Goal: Complete application form

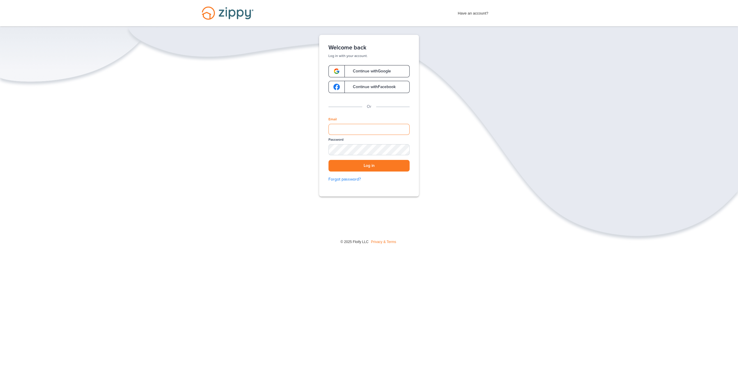
click at [344, 132] on input "Email" at bounding box center [368, 129] width 81 height 11
type input "**********"
click at [328, 160] on button "Log in" at bounding box center [368, 166] width 81 height 12
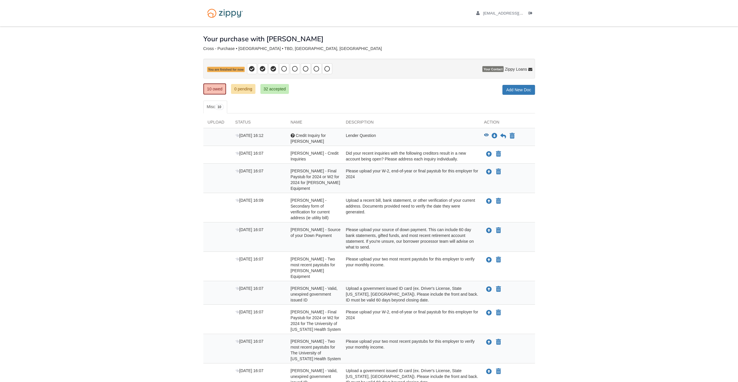
scroll to position [33, 0]
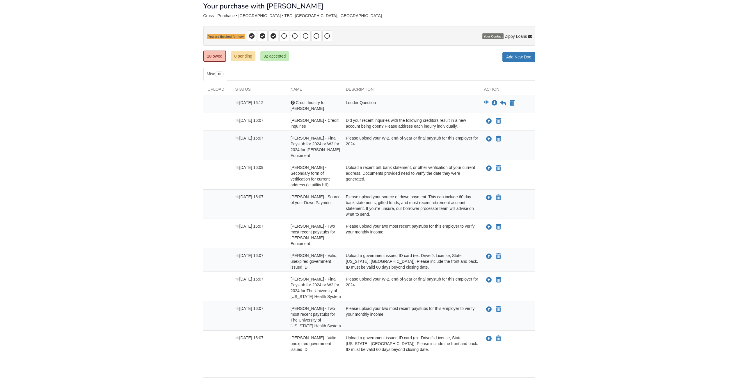
click at [369, 100] on div "Lender Question" at bounding box center [410, 106] width 138 height 12
click at [486, 101] on icon "View Credit Inquiry for Robert" at bounding box center [486, 102] width 5 height 4
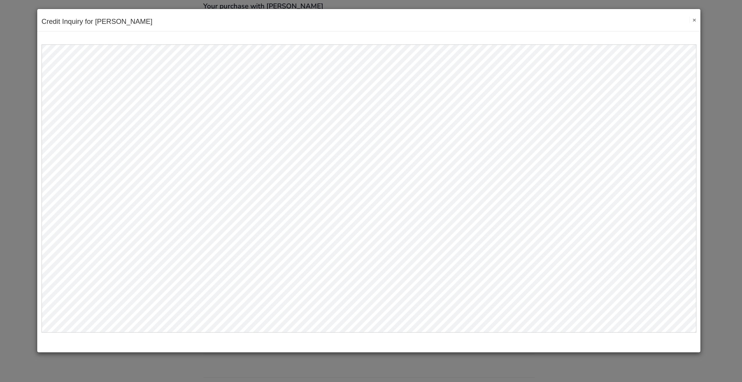
click at [695, 19] on button "×" at bounding box center [693, 20] width 7 height 6
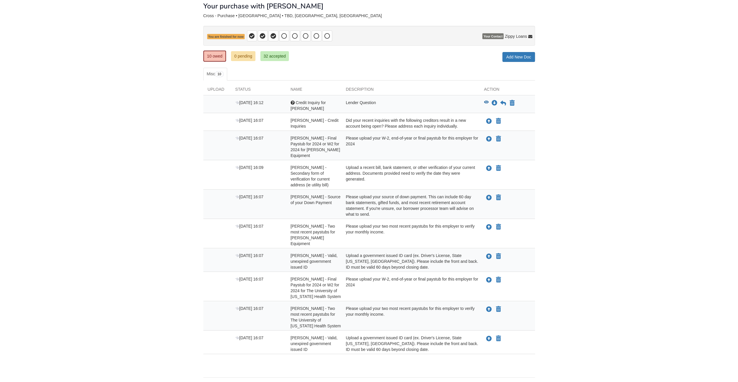
click at [439, 117] on div "Did your recent inquiries with the following creditors result in a new account …" at bounding box center [410, 123] width 138 height 12
drag, startPoint x: 439, startPoint y: 115, endPoint x: 420, endPoint y: 117, distance: 18.7
click at [420, 117] on div "Did your recent inquiries with the following creditors result in a new account …" at bounding box center [410, 123] width 138 height 12
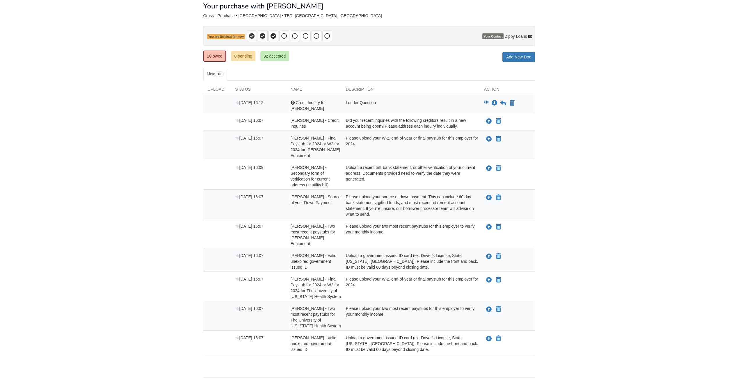
click at [134, 272] on body "funnylemon55@gmail.com Logout" at bounding box center [369, 184] width 738 height 434
click at [359, 102] on div "Lender Question" at bounding box center [410, 106] width 138 height 12
click at [503, 101] on icon at bounding box center [503, 103] width 6 height 6
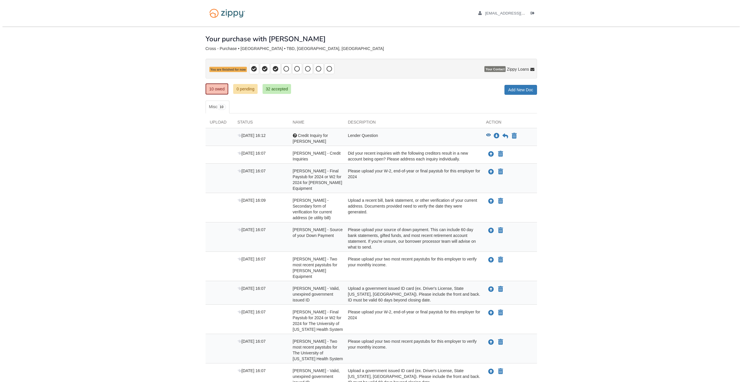
scroll to position [33, 0]
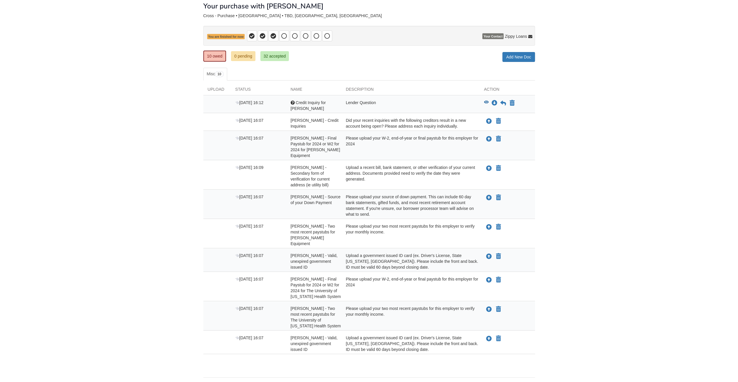
click at [445, 119] on div "Did your recent inquiries with the following creditors result in a new account …" at bounding box center [410, 123] width 138 height 12
drag, startPoint x: 445, startPoint y: 119, endPoint x: 425, endPoint y: 118, distance: 20.1
click at [425, 118] on div "Did your recent inquiries with the following creditors result in a new account …" at bounding box center [410, 123] width 138 height 12
click at [487, 119] on icon "Upload Robert Cross - Credit Inquiries" at bounding box center [489, 122] width 6 height 6
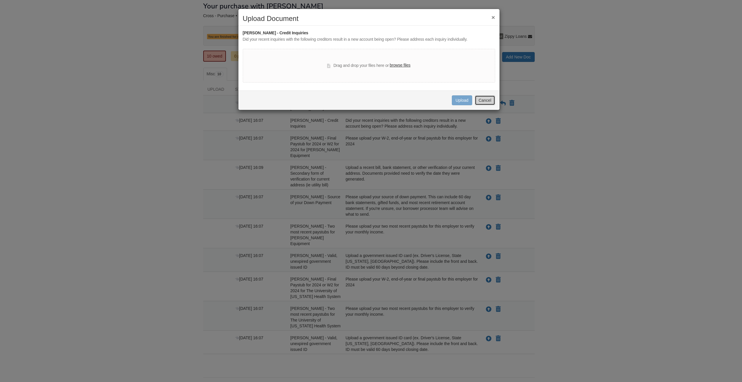
click at [484, 101] on button "Cancel" at bounding box center [485, 100] width 20 height 10
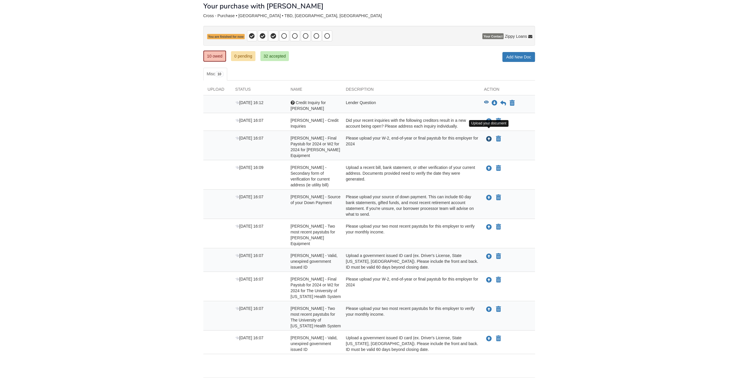
click at [488, 136] on icon "Upload Robert Cross - Final Paystub for 2024 or W2 for 2024 for Norris Equipment" at bounding box center [489, 139] width 6 height 6
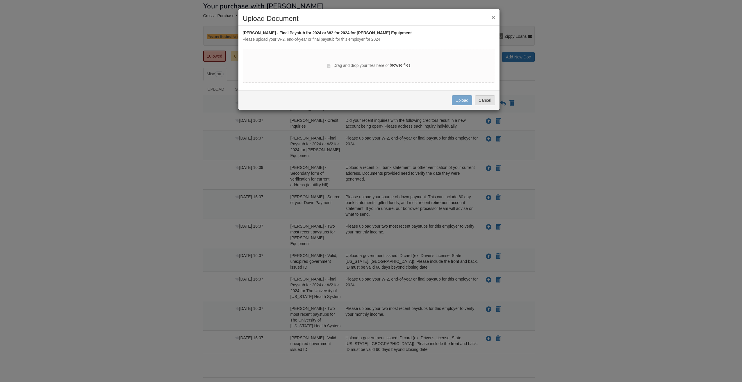
click at [401, 66] on label "browse files" at bounding box center [400, 65] width 21 height 6
click at [0, 0] on input "browse files" at bounding box center [0, 0] width 0 height 0
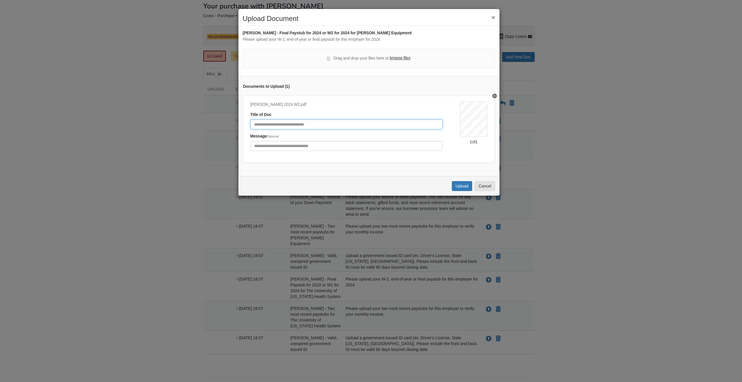
click at [334, 125] on input "Document Title" at bounding box center [346, 125] width 192 height 10
type input "**********"
click at [464, 191] on button "Upload" at bounding box center [462, 186] width 20 height 10
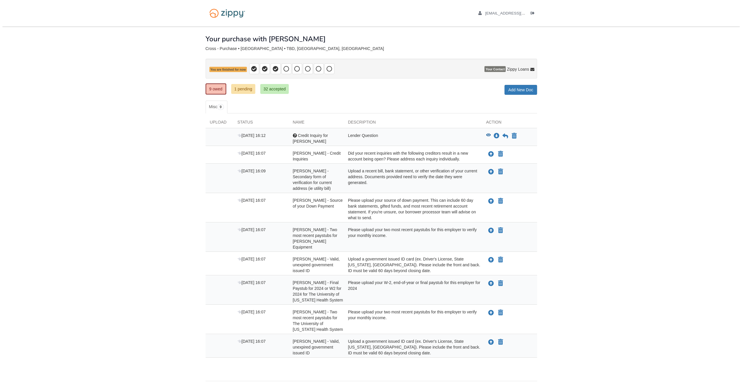
scroll to position [9, 0]
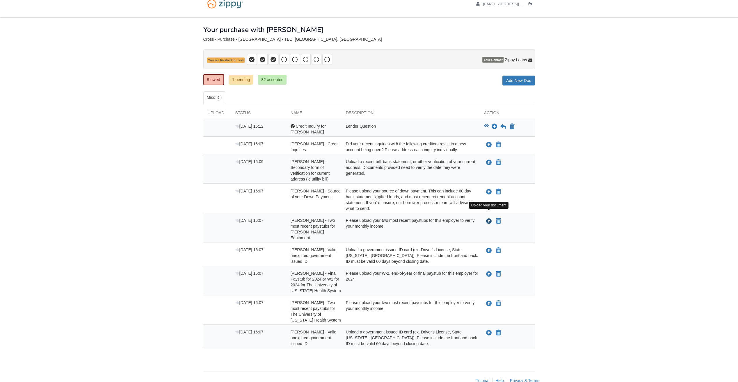
click at [489, 219] on icon "Upload Robert Cross - Two most recent paystubs for Norris Equipment" at bounding box center [489, 222] width 6 height 6
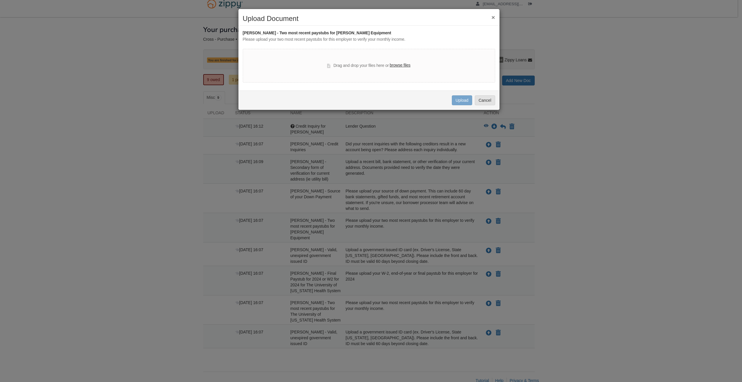
click at [405, 65] on label "browse files" at bounding box center [400, 65] width 21 height 6
click at [0, 0] on input "browse files" at bounding box center [0, 0] width 0 height 0
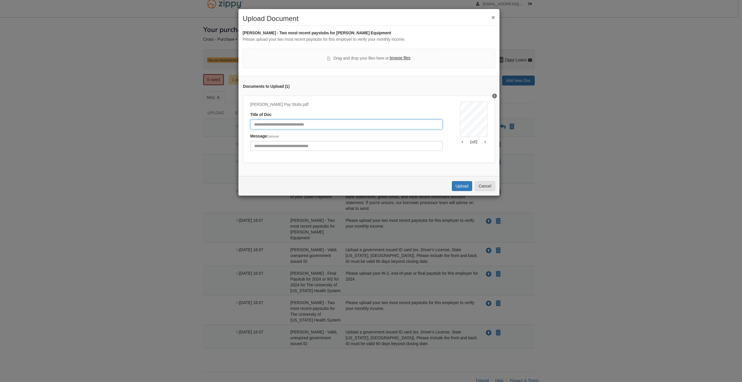
click at [277, 122] on input "Document Title" at bounding box center [346, 125] width 192 height 10
type input "**********"
click at [461, 188] on button "Upload" at bounding box center [462, 186] width 20 height 10
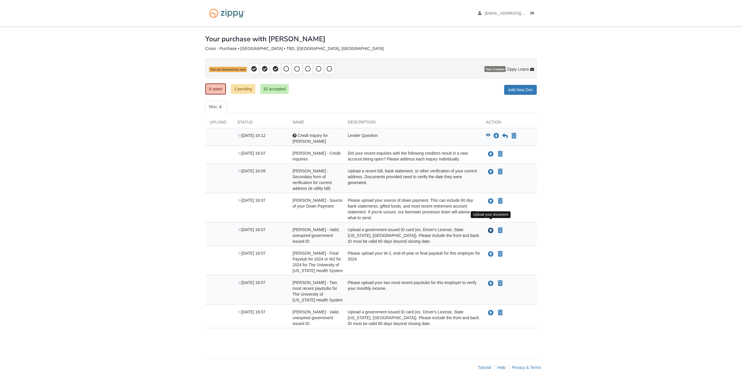
click at [490, 228] on icon "Upload Robert Cross - Valid, unexpired government issued ID" at bounding box center [491, 231] width 6 height 6
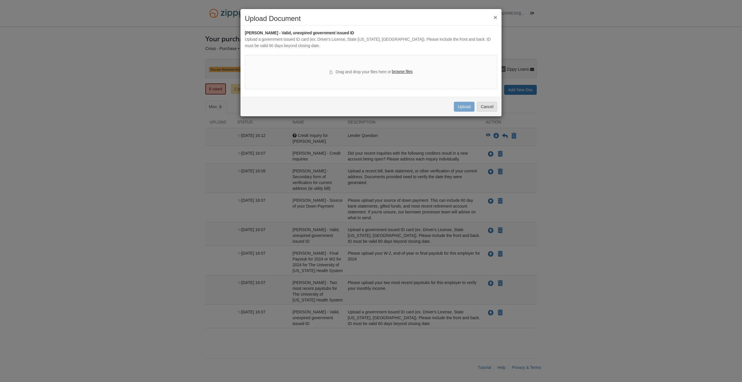
click at [404, 71] on label "browse files" at bounding box center [402, 72] width 21 height 6
click at [0, 0] on input "browse files" at bounding box center [0, 0] width 0 height 0
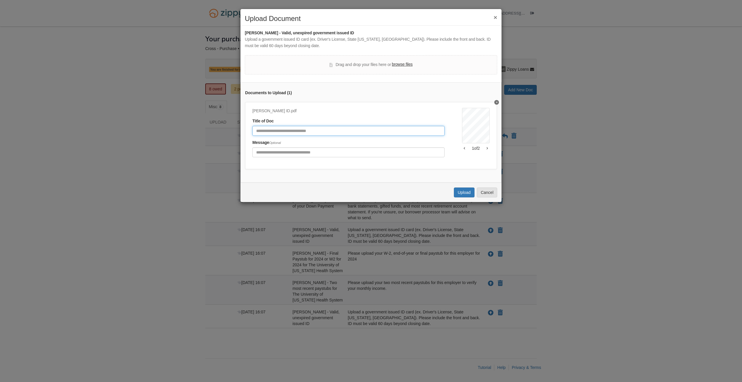
click at [276, 130] on input "Document Title" at bounding box center [348, 131] width 192 height 10
type input "**********"
click button "Upload" at bounding box center [464, 193] width 20 height 10
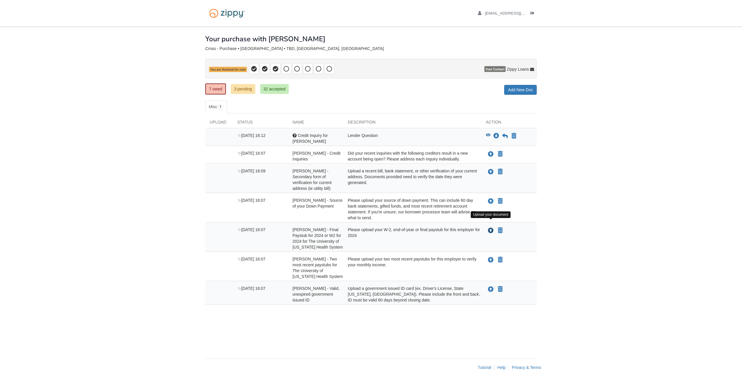
click at [491, 228] on icon "Upload Tamara Cross - Final Paystub for 2024 or W2 for 2024 for The University …" at bounding box center [491, 231] width 6 height 6
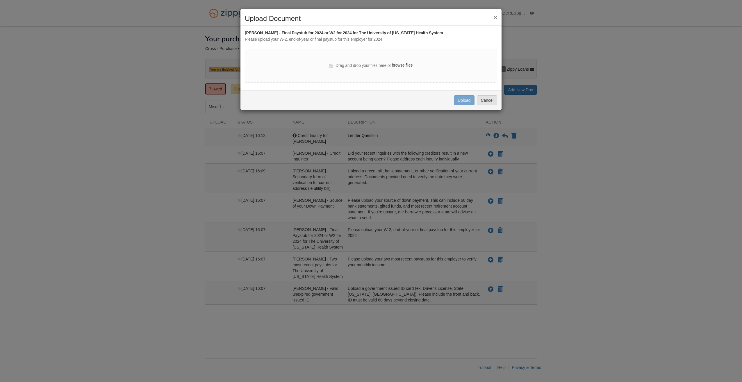
click at [410, 65] on label "browse files" at bounding box center [402, 65] width 21 height 6
click at [0, 0] on input "browse files" at bounding box center [0, 0] width 0 height 0
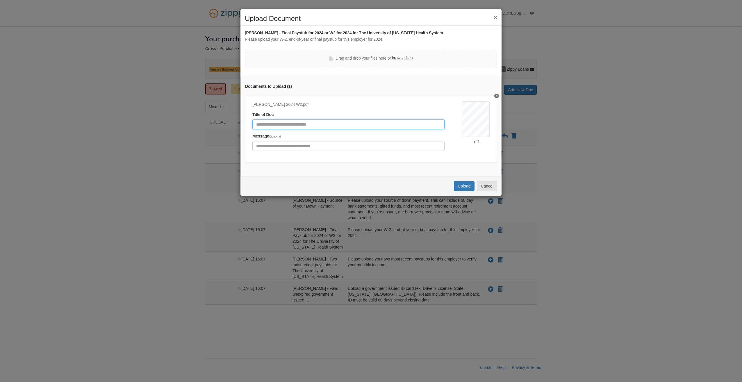
click at [290, 126] on input "Document Title" at bounding box center [348, 125] width 192 height 10
type input "**********"
click at [471, 190] on button "Upload" at bounding box center [464, 186] width 20 height 10
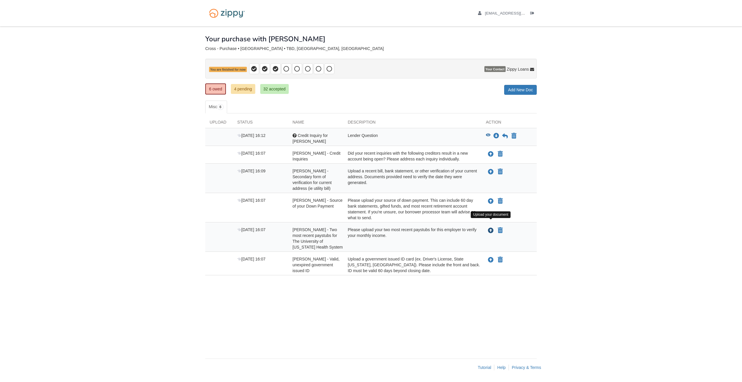
click at [490, 228] on icon "Upload Tamara Cross - Two most recent paystubs for The University of Kansas Hea…" at bounding box center [491, 231] width 6 height 6
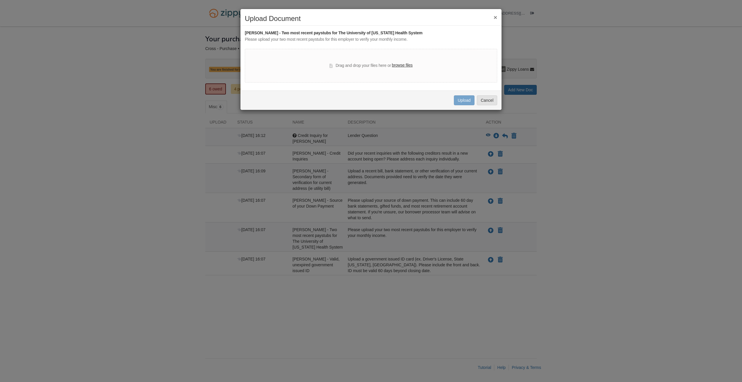
click at [403, 65] on label "browse files" at bounding box center [402, 65] width 21 height 6
click at [0, 0] on input "browse files" at bounding box center [0, 0] width 0 height 0
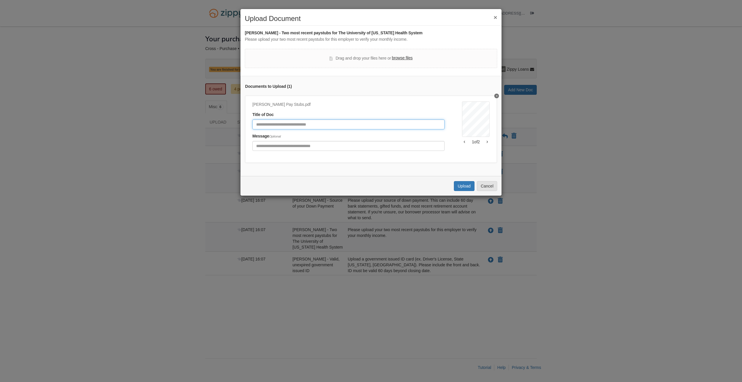
click at [272, 127] on input "Document Title" at bounding box center [348, 125] width 192 height 10
type input "**********"
click at [464, 190] on button "Upload" at bounding box center [464, 186] width 20 height 10
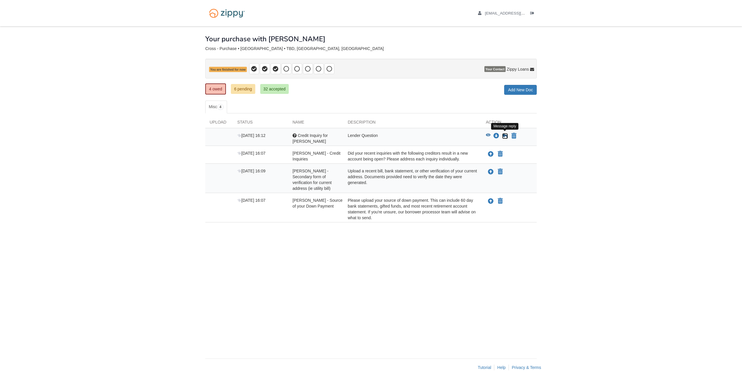
click at [504, 134] on icon at bounding box center [505, 136] width 6 height 6
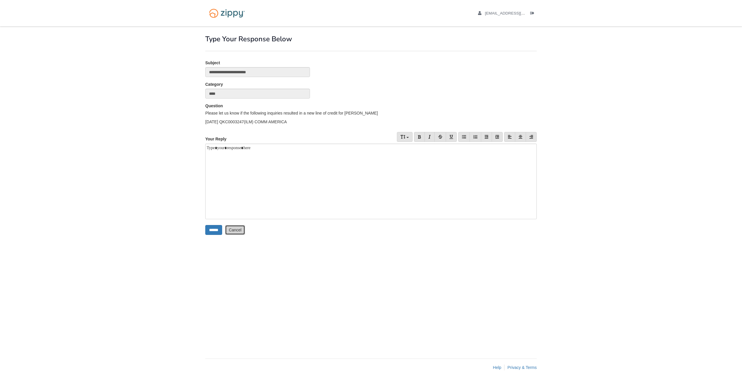
click at [242, 229] on link "Cancel" at bounding box center [235, 230] width 20 height 10
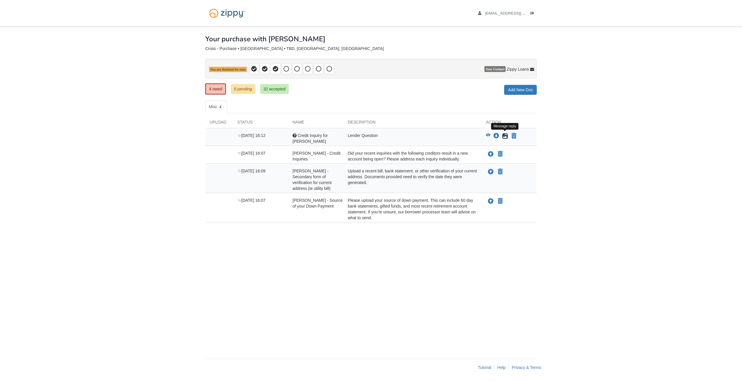
click at [506, 134] on icon at bounding box center [505, 136] width 6 height 6
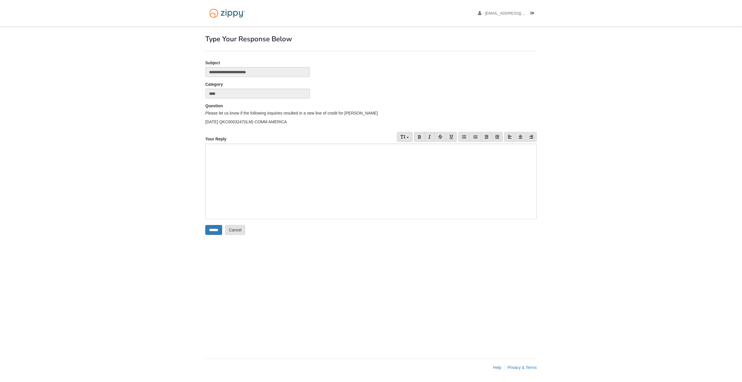
click at [279, 146] on div at bounding box center [371, 182] width 332 height 76
click at [215, 230] on input "******" at bounding box center [213, 230] width 17 height 10
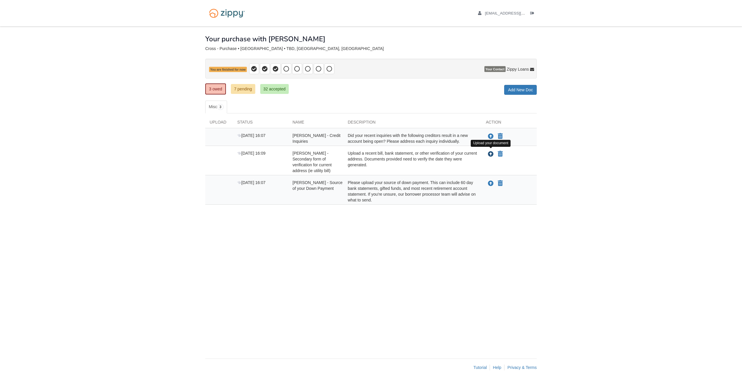
click at [490, 153] on icon "Upload Robert Cross - Secondary form of verification for current address (ie ut…" at bounding box center [491, 155] width 6 height 6
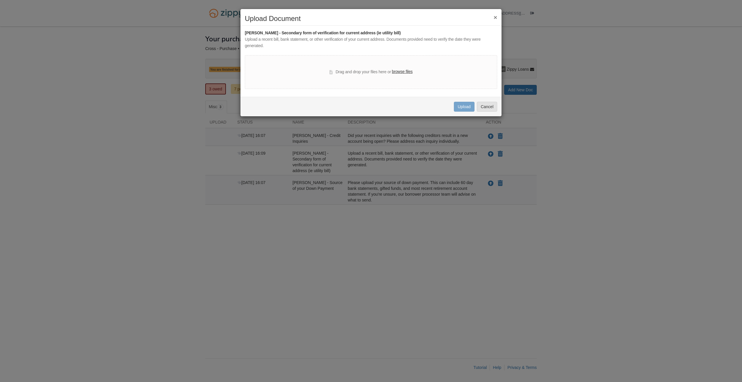
click at [405, 72] on label "browse files" at bounding box center [402, 72] width 21 height 6
click at [0, 0] on input "browse files" at bounding box center [0, 0] width 0 height 0
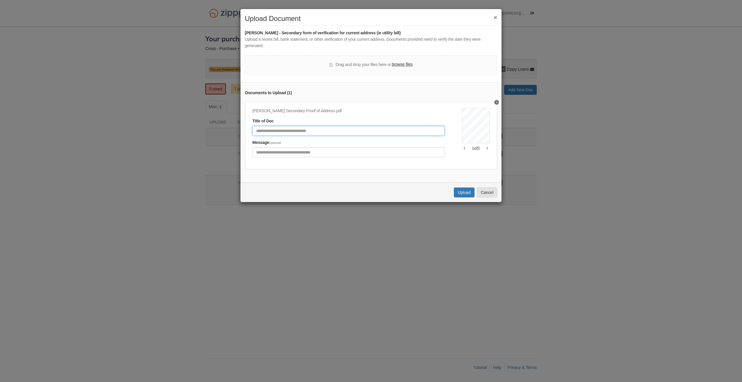
click at [276, 132] on input "Document Title" at bounding box center [348, 131] width 192 height 10
type input "**********"
click button "Upload" at bounding box center [464, 193] width 20 height 10
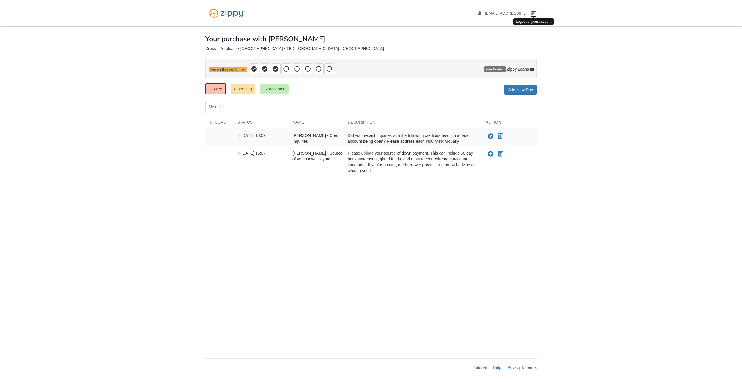
click at [531, 13] on icon "Log out" at bounding box center [532, 13] width 4 height 4
